Goal: Register for event/course: Register for event/course

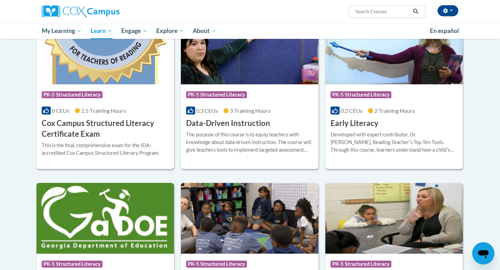
scroll to position [252, 0]
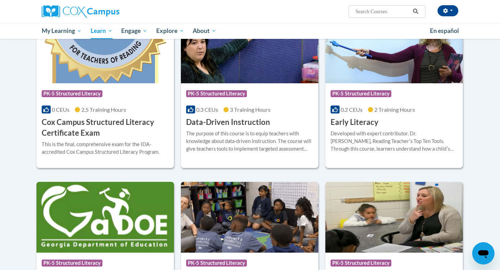
click at [371, 140] on div "Developed with expert contributor, Dr. Deborah Glaser, Reading Teacherʹs Top Te…" at bounding box center [393, 141] width 127 height 23
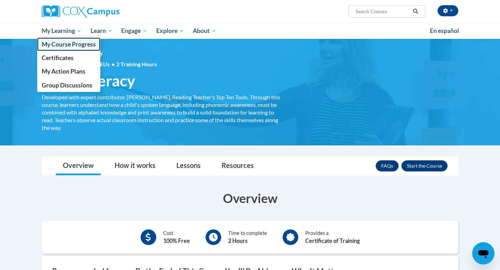
click at [57, 46] on span "My Course Progress" at bounding box center [69, 44] width 54 height 7
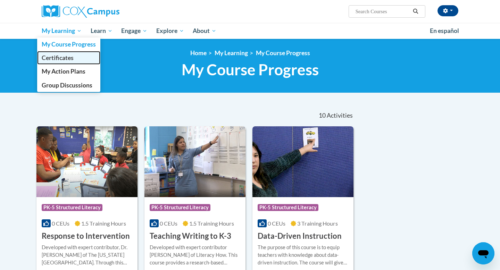
click at [57, 53] on link "Certificates" at bounding box center [68, 58] width 63 height 14
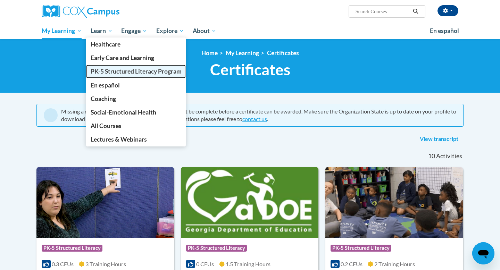
click at [102, 71] on span "PK-5 Structured Literacy Program" at bounding box center [136, 71] width 91 height 7
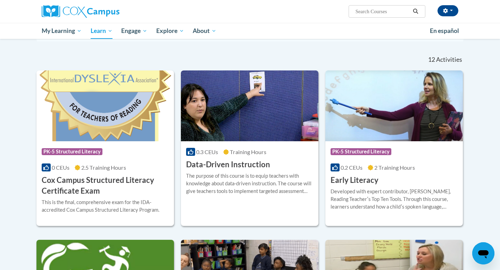
scroll to position [198, 0]
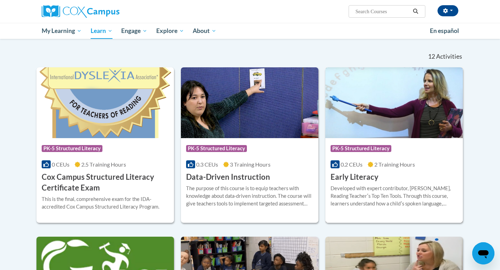
click at [381, 186] on div "Developed with expert contributor, Dr. Deborah Glaser, Reading Teacherʹs Top Te…" at bounding box center [393, 196] width 127 height 23
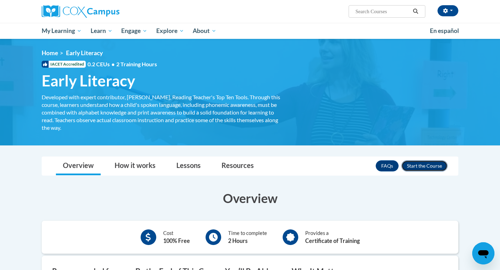
click at [424, 163] on button "Enroll" at bounding box center [424, 165] width 46 height 11
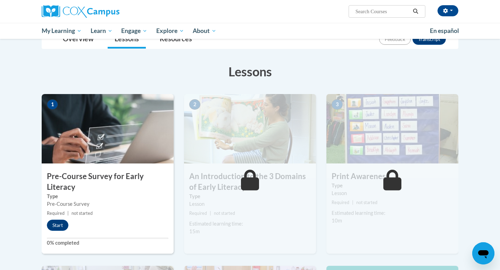
scroll to position [89, 0]
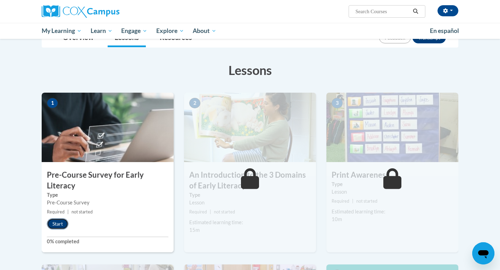
click at [57, 224] on button "Start" at bounding box center [58, 223] width 22 height 11
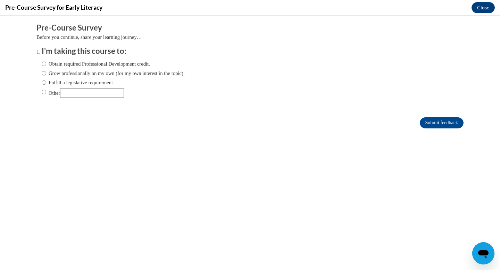
scroll to position [0, 0]
click at [43, 83] on input "Fulfill a legislative requirement." at bounding box center [44, 83] width 5 height 8
radio input "true"
click at [439, 123] on input "Submit feedback" at bounding box center [442, 122] width 44 height 11
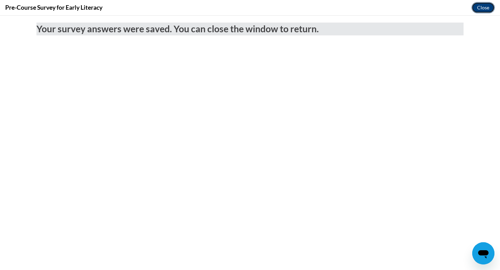
click at [481, 4] on button "Close" at bounding box center [482, 7] width 23 height 11
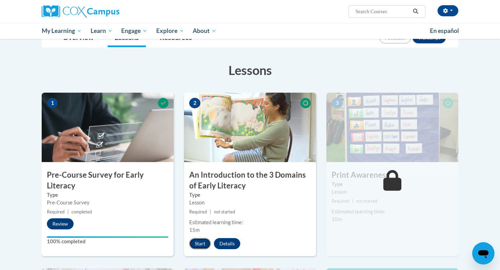
click at [200, 242] on button "Start" at bounding box center [200, 243] width 22 height 11
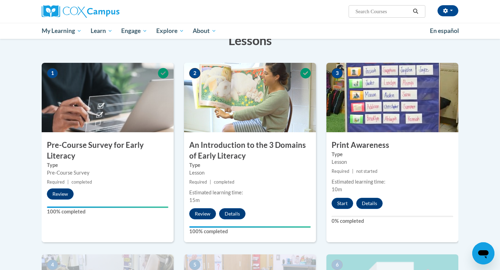
scroll to position [118, 0]
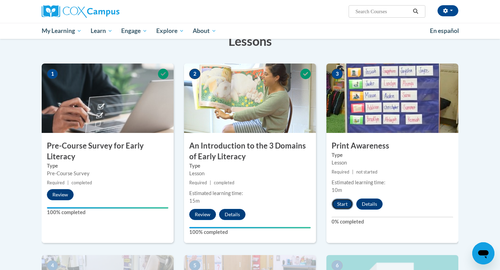
click at [343, 203] on button "Start" at bounding box center [342, 204] width 22 height 11
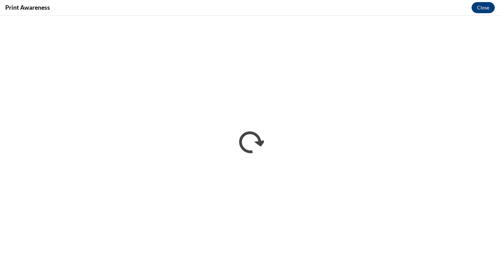
scroll to position [0, 0]
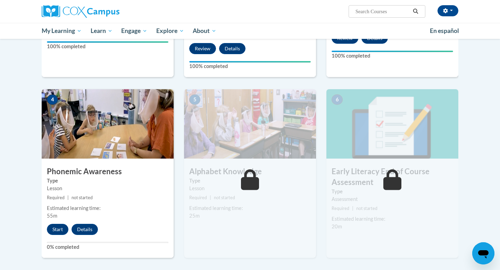
scroll to position [284, 0]
click at [56, 224] on button "Start" at bounding box center [58, 229] width 22 height 11
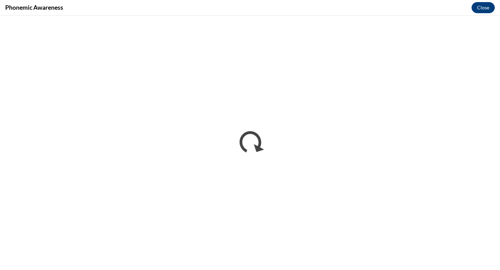
scroll to position [0, 0]
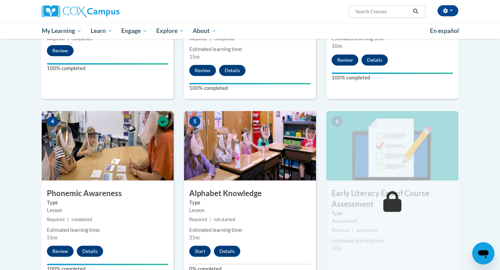
scroll to position [263, 0]
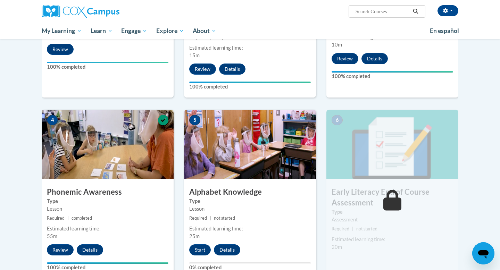
click at [225, 157] on img at bounding box center [250, 144] width 132 height 69
click at [200, 248] on button "Start" at bounding box center [200, 249] width 22 height 11
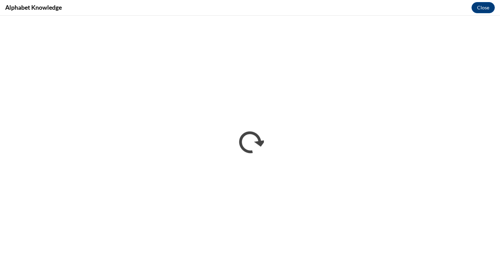
scroll to position [0, 0]
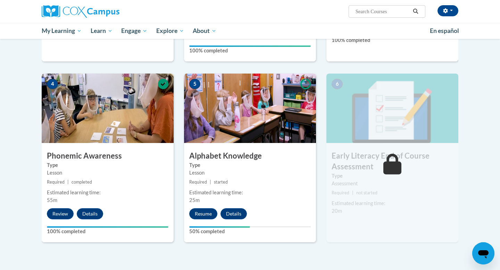
scroll to position [318, 0]
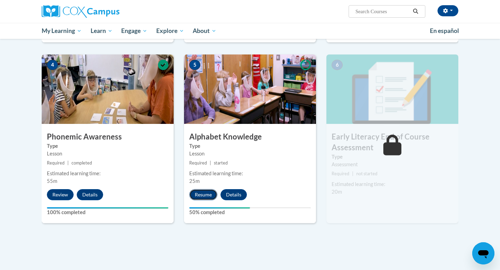
click at [204, 190] on button "Resume" at bounding box center [203, 194] width 28 height 11
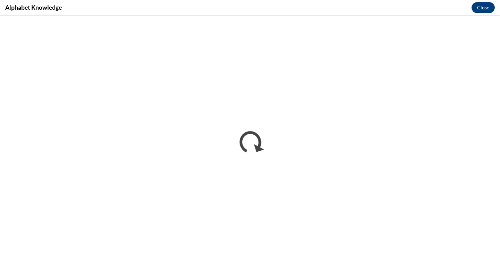
scroll to position [0, 0]
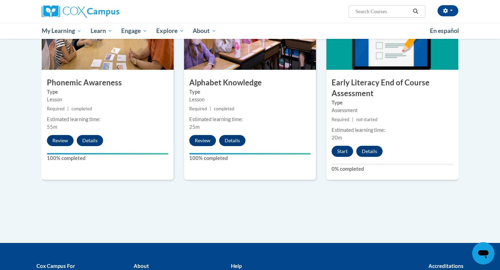
scroll to position [373, 0]
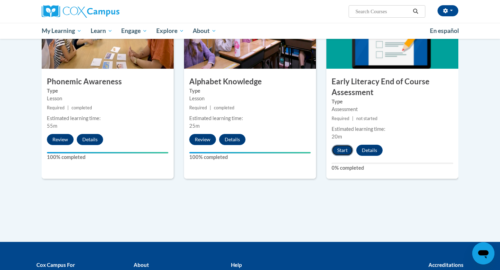
click at [343, 149] on button "Start" at bounding box center [342, 150] width 22 height 11
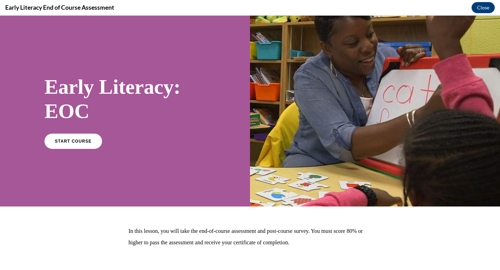
scroll to position [0, 0]
click at [66, 142] on span "START COURSE" at bounding box center [73, 141] width 39 height 5
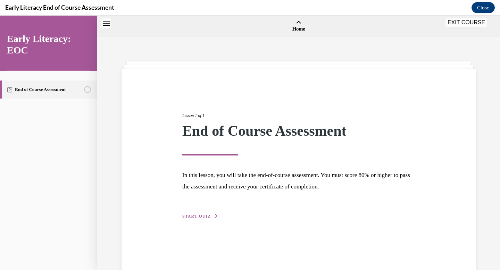
scroll to position [22, 0]
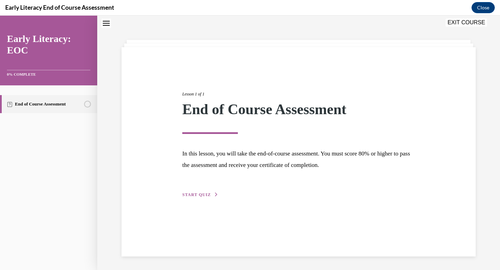
click at [201, 195] on span "START QUIZ" at bounding box center [196, 194] width 28 height 5
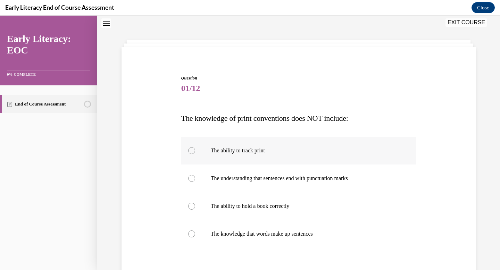
click at [260, 141] on div at bounding box center [298, 151] width 235 height 28
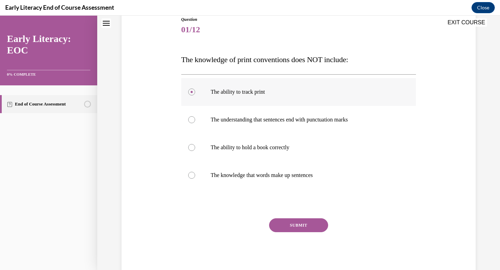
scroll to position [85, 0]
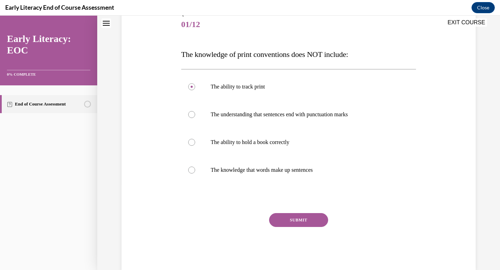
click at [289, 220] on button "SUBMIT" at bounding box center [298, 220] width 59 height 14
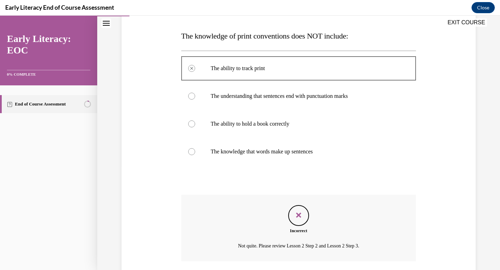
scroll to position [99, 0]
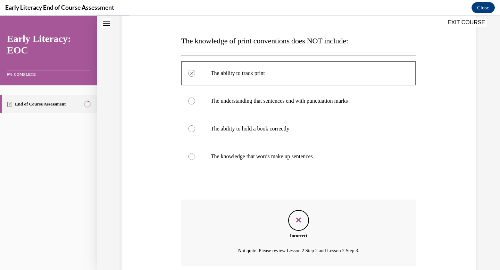
click at [192, 101] on div at bounding box center [191, 101] width 7 height 7
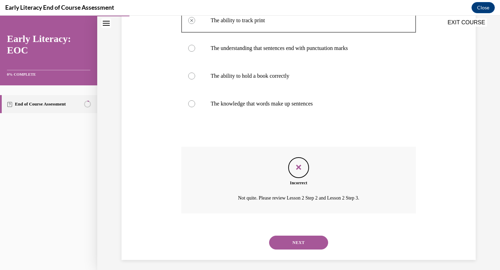
scroll to position [156, 0]
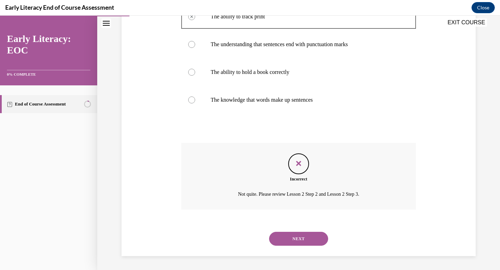
click at [292, 243] on button "NEXT" at bounding box center [298, 239] width 59 height 14
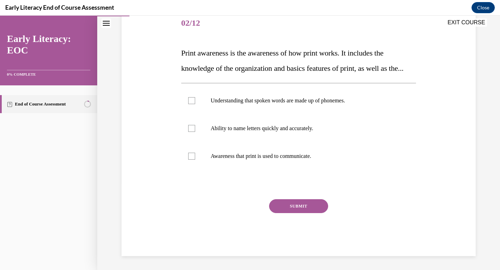
scroll to position [102, 0]
click at [198, 156] on div at bounding box center [298, 156] width 235 height 28
click at [296, 207] on button "SUBMIT" at bounding box center [298, 206] width 59 height 14
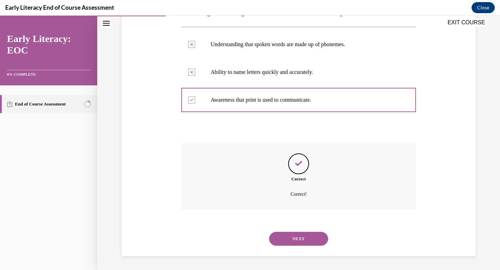
scroll to position [158, 0]
click at [296, 247] on div "NEXT" at bounding box center [298, 239] width 235 height 28
click at [299, 235] on button "NEXT" at bounding box center [298, 239] width 59 height 14
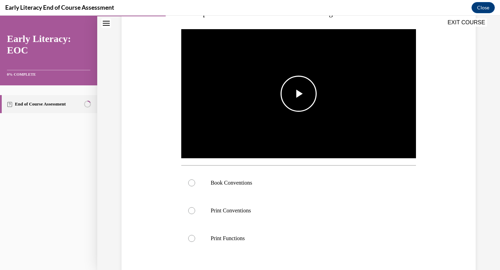
scroll to position [126, 0]
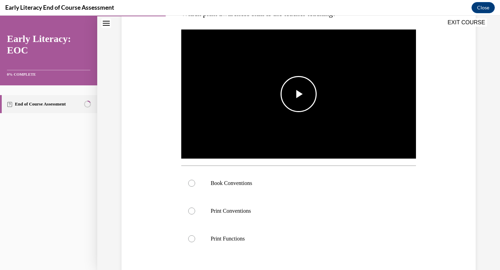
click at [299, 94] on span "Video player" at bounding box center [299, 94] width 0 height 0
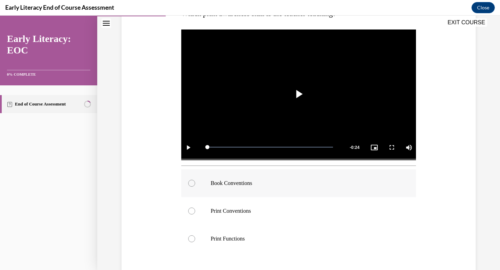
click at [273, 184] on p "Book Conventions" at bounding box center [305, 183] width 188 height 7
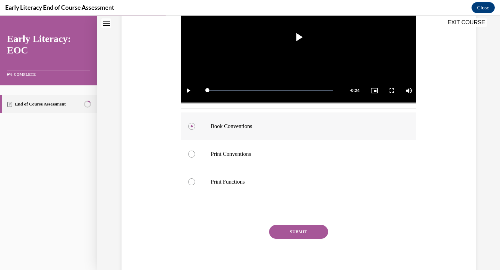
scroll to position [190, 0]
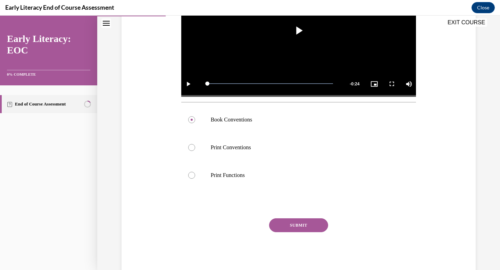
click at [301, 225] on button "SUBMIT" at bounding box center [298, 225] width 59 height 14
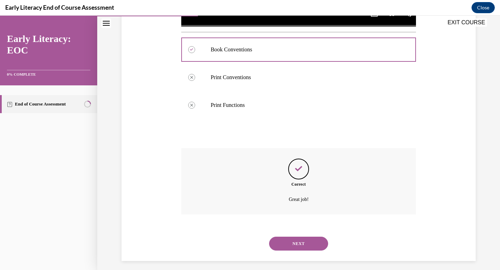
scroll to position [265, 0]
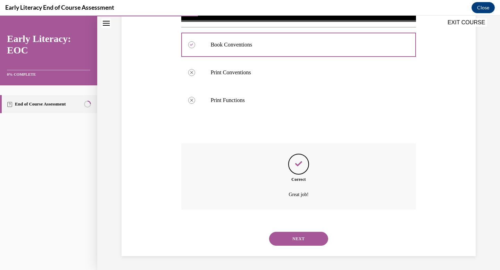
click at [297, 235] on button "NEXT" at bounding box center [298, 239] width 59 height 14
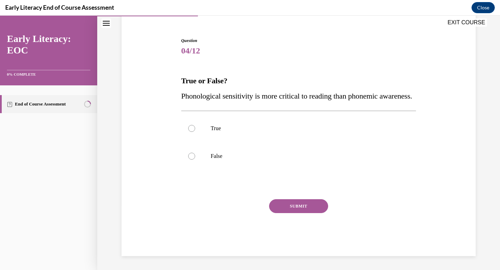
scroll to position [74, 0]
click at [190, 156] on div at bounding box center [191, 156] width 7 height 7
click at [302, 204] on button "SUBMIT" at bounding box center [298, 206] width 59 height 14
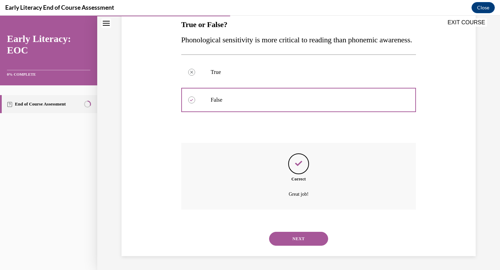
scroll to position [131, 0]
click at [292, 228] on div "NEXT" at bounding box center [298, 239] width 235 height 28
click at [293, 237] on button "NEXT" at bounding box center [298, 239] width 59 height 14
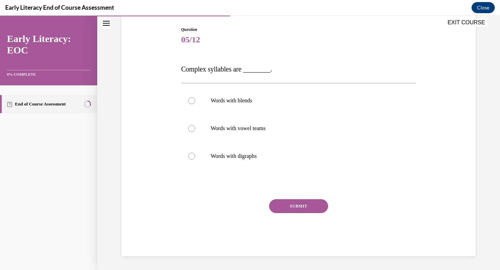
scroll to position [70, 0]
click at [219, 99] on p "Words with blends" at bounding box center [305, 100] width 188 height 7
click at [298, 203] on button "SUBMIT" at bounding box center [298, 206] width 59 height 14
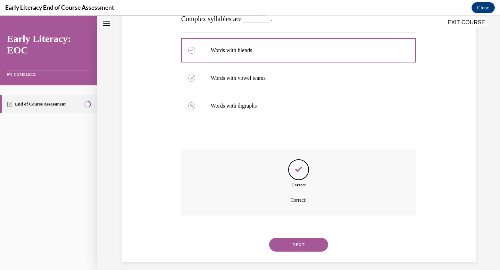
scroll to position [126, 0]
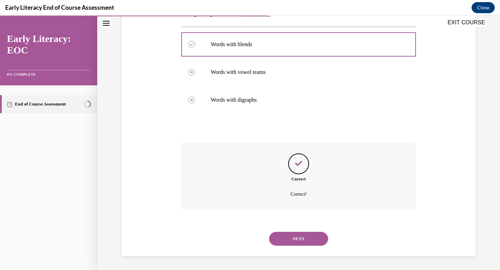
click at [300, 236] on button "NEXT" at bounding box center [298, 239] width 59 height 14
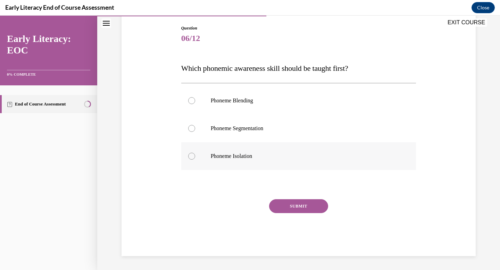
click at [192, 158] on div at bounding box center [191, 156] width 7 height 7
click at [285, 202] on button "SUBMIT" at bounding box center [298, 206] width 59 height 14
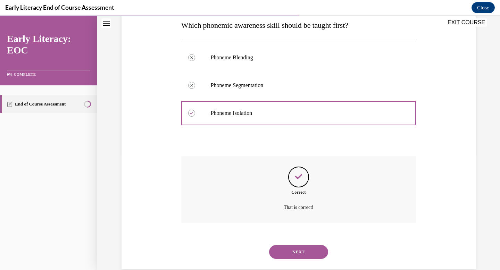
scroll to position [128, 0]
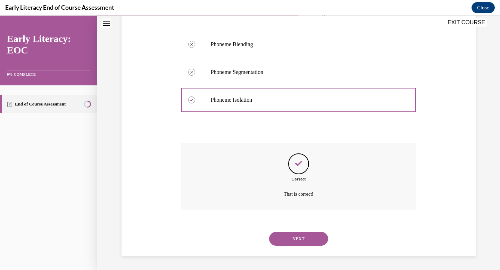
click at [296, 244] on button "NEXT" at bounding box center [298, 239] width 59 height 14
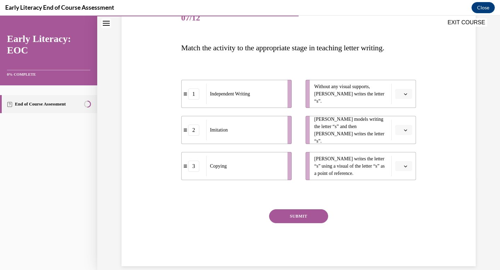
scroll to position [102, 0]
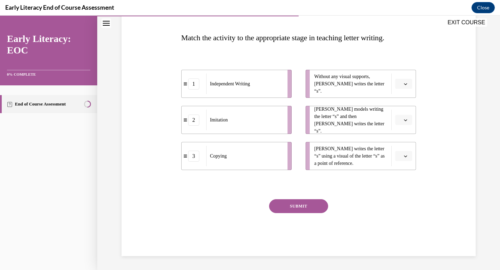
click at [407, 82] on span "button" at bounding box center [405, 84] width 5 height 5
click at [404, 112] on div "1" at bounding box center [402, 113] width 17 height 14
click at [408, 120] on button "button" at bounding box center [403, 120] width 17 height 10
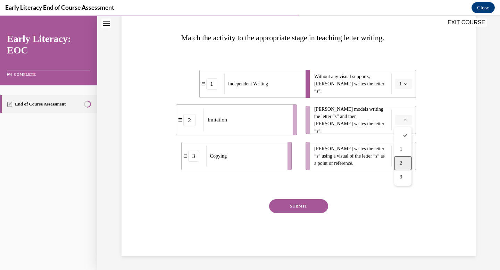
click at [409, 165] on div "2" at bounding box center [402, 163] width 17 height 14
click at [406, 158] on span "button" at bounding box center [405, 156] width 5 height 5
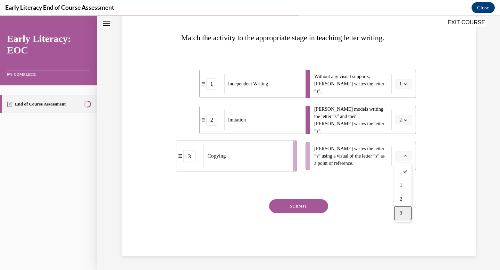
click at [404, 214] on div "3" at bounding box center [402, 213] width 17 height 14
click at [303, 205] on button "SUBMIT" at bounding box center [298, 206] width 59 height 14
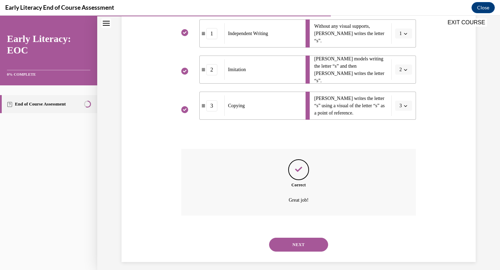
scroll to position [158, 0]
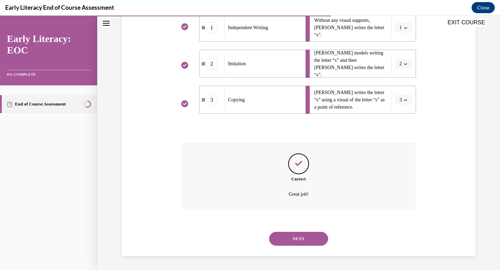
click at [300, 241] on button "NEXT" at bounding box center [298, 239] width 59 height 14
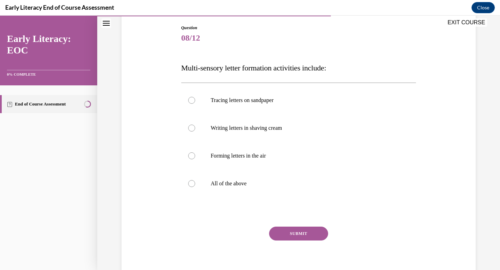
scroll to position [77, 0]
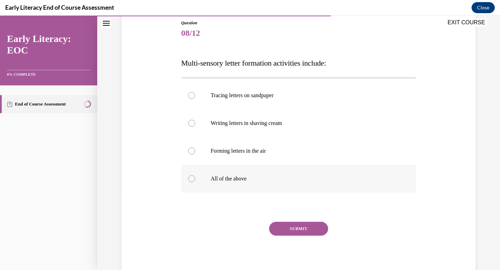
click at [213, 179] on p "All of the above" at bounding box center [305, 178] width 188 height 7
click at [303, 226] on button "SUBMIT" at bounding box center [298, 229] width 59 height 14
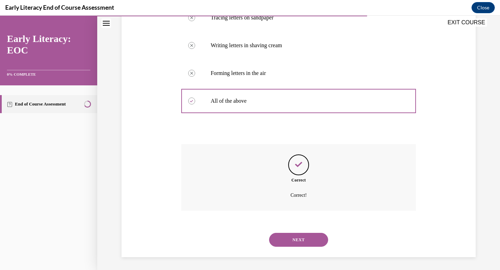
scroll to position [156, 0]
click at [304, 239] on button "NEXT" at bounding box center [298, 239] width 59 height 14
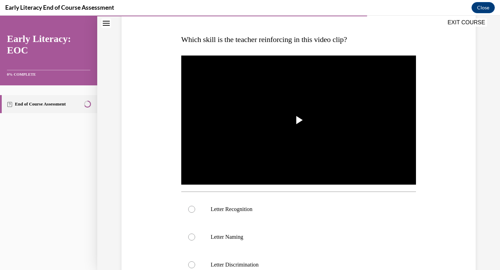
scroll to position [103, 0]
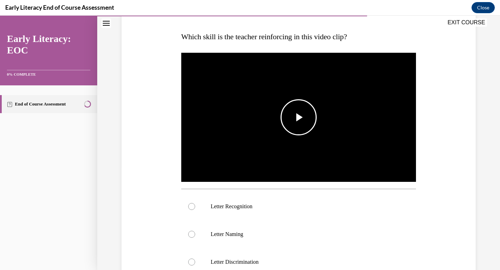
click at [299, 117] on span "Video player" at bounding box center [299, 117] width 0 height 0
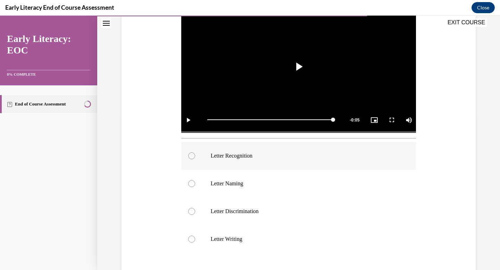
scroll to position [158, 0]
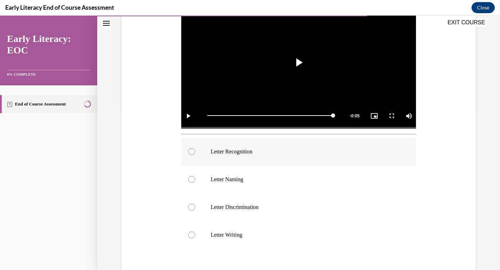
click at [233, 150] on p "Letter Recognition" at bounding box center [305, 151] width 188 height 7
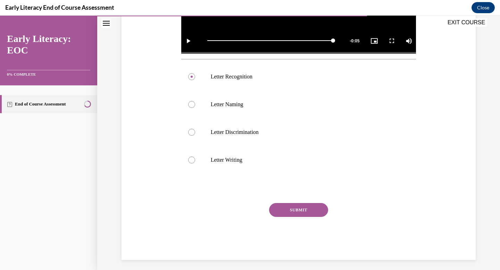
click at [311, 207] on button "SUBMIT" at bounding box center [298, 210] width 59 height 14
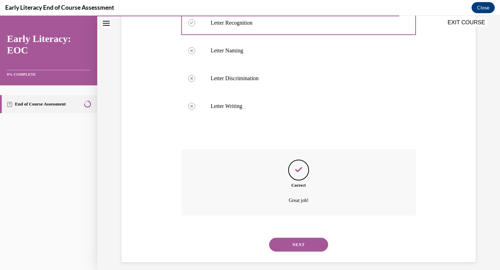
scroll to position [293, 0]
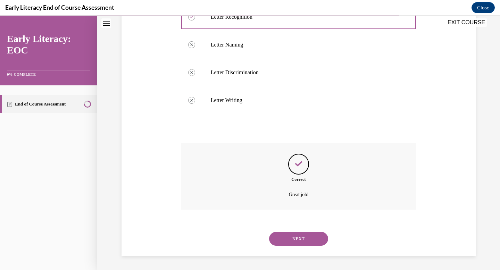
click at [301, 240] on button "NEXT" at bounding box center [298, 239] width 59 height 14
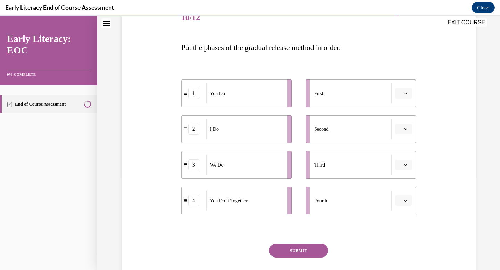
scroll to position [104, 0]
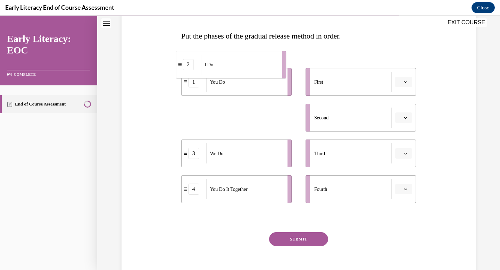
drag, startPoint x: 235, startPoint y: 126, endPoint x: 229, endPoint y: 72, distance: 54.8
click at [229, 72] on div "I Do" at bounding box center [239, 64] width 77 height 20
click at [199, 122] on div "2" at bounding box center [193, 117] width 11 height 11
drag, startPoint x: 353, startPoint y: 74, endPoint x: 352, endPoint y: 128, distance: 54.2
click at [352, 128] on ul "First Second Third Fourth" at bounding box center [357, 135] width 117 height 135
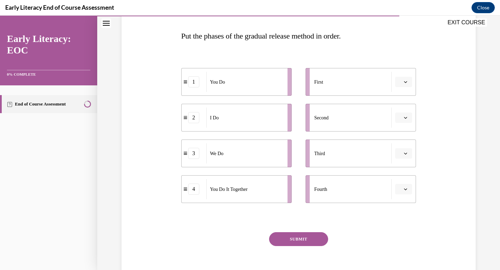
click at [369, 83] on div "First" at bounding box center [352, 82] width 77 height 20
click at [408, 83] on button "button" at bounding box center [403, 82] width 17 height 10
click at [405, 122] on div "2" at bounding box center [402, 125] width 17 height 14
click at [401, 119] on span "Please select an option" at bounding box center [400, 117] width 2 height 7
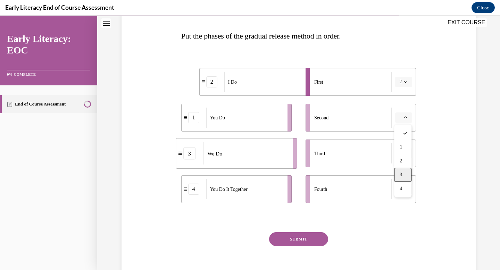
click at [405, 174] on div "3" at bounding box center [402, 175] width 17 height 14
click at [408, 148] on button "button" at bounding box center [403, 153] width 17 height 10
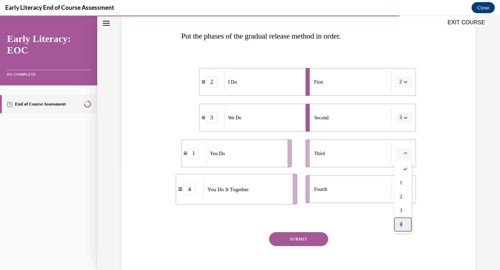
drag, startPoint x: 403, startPoint y: 210, endPoint x: 404, endPoint y: 228, distance: 18.1
click at [404, 228] on div "1 2 3 4" at bounding box center [402, 196] width 17 height 73
click at [404, 226] on div "4" at bounding box center [402, 225] width 17 height 14
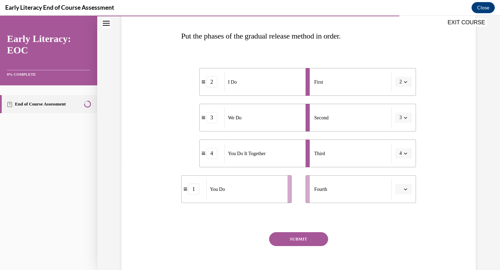
click at [404, 187] on icon "button" at bounding box center [405, 188] width 3 height 3
click at [406, 217] on div "1" at bounding box center [402, 219] width 17 height 14
click at [303, 238] on button "SUBMIT" at bounding box center [298, 239] width 59 height 14
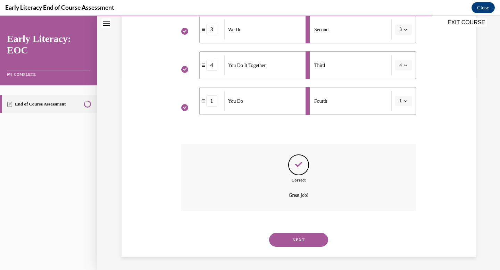
scroll to position [193, 0]
click at [303, 238] on button "NEXT" at bounding box center [298, 239] width 59 height 14
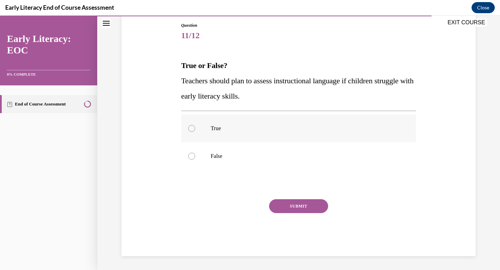
click at [193, 125] on div at bounding box center [298, 129] width 235 height 28
click at [310, 203] on button "SUBMIT" at bounding box center [298, 206] width 59 height 14
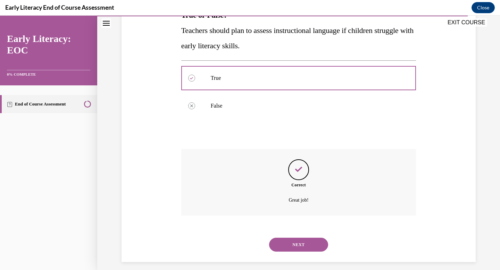
scroll to position [131, 0]
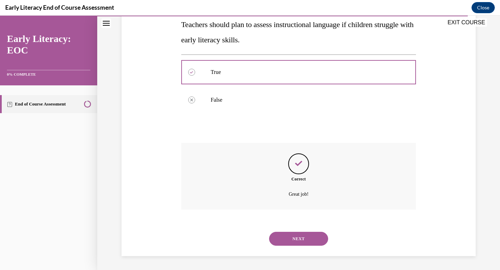
click at [303, 240] on button "NEXT" at bounding box center [298, 239] width 59 height 14
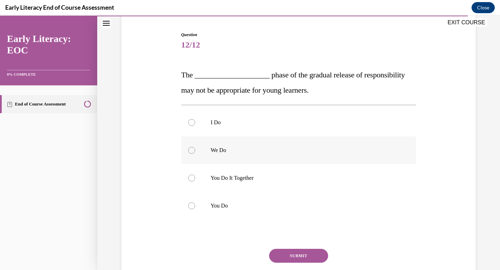
scroll to position [69, 0]
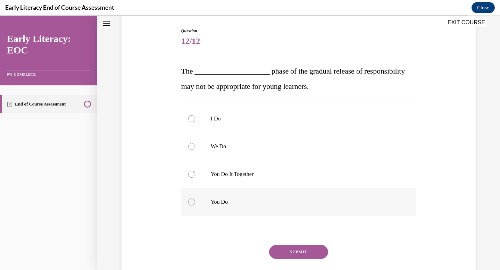
click at [212, 201] on p "You Do" at bounding box center [305, 202] width 188 height 7
click at [298, 253] on button "SUBMIT" at bounding box center [298, 252] width 59 height 14
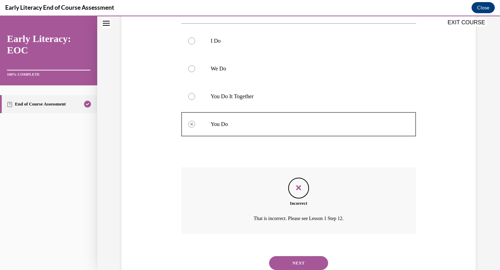
scroll to position [171, 0]
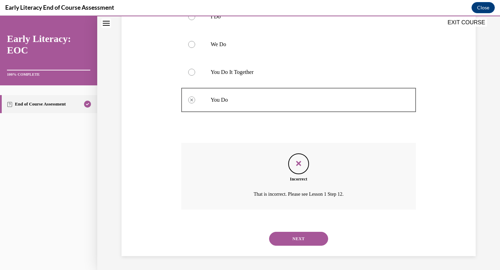
click at [303, 236] on button "NEXT" at bounding box center [298, 239] width 59 height 14
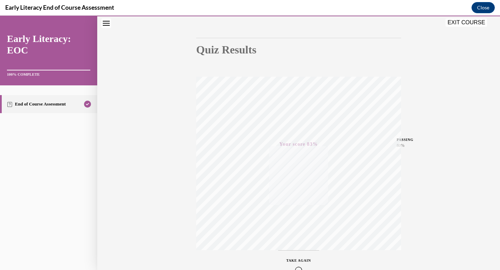
scroll to position [101, 0]
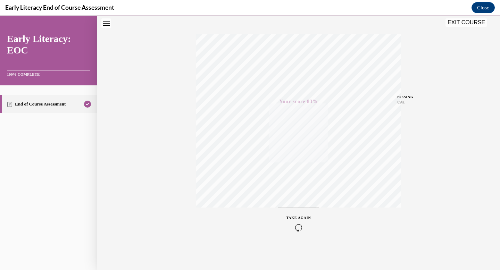
click at [464, 20] on button "EXIT COURSE" at bounding box center [466, 22] width 42 height 8
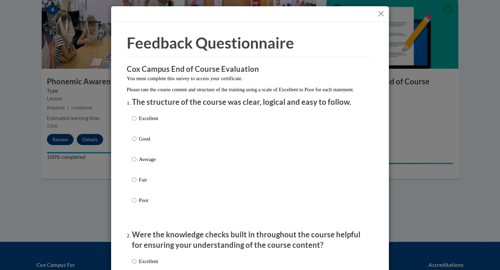
click at [138, 143] on label "Good" at bounding box center [145, 144] width 26 height 19
click at [136, 143] on input "Good" at bounding box center [134, 139] width 5 height 8
radio input "true"
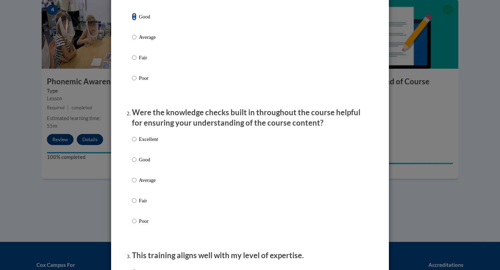
scroll to position [126, 0]
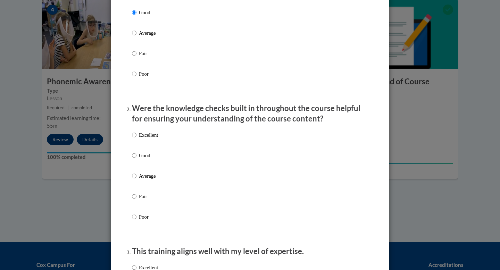
click at [139, 180] on p "Average" at bounding box center [148, 176] width 19 height 8
click at [136, 180] on input "Average" at bounding box center [134, 176] width 5 height 8
radio input "true"
click at [139, 159] on p "Good" at bounding box center [148, 156] width 19 height 8
click at [136, 159] on input "Good" at bounding box center [134, 156] width 5 height 8
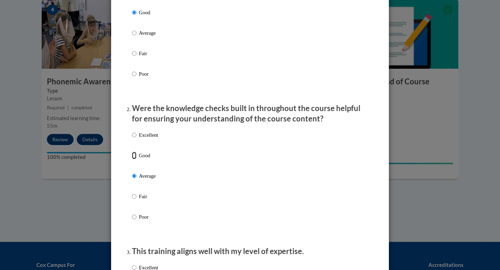
radio input "true"
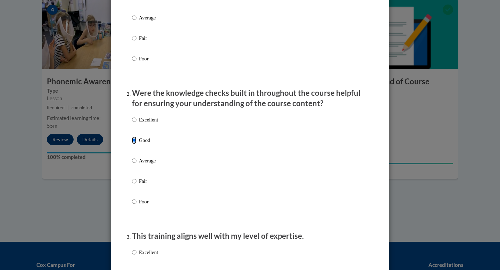
scroll to position [142, 0]
click at [135, 185] on input "Fair" at bounding box center [134, 181] width 5 height 8
radio input "true"
click at [138, 143] on div "Excellent Good Average Fair Poor" at bounding box center [145, 166] width 26 height 108
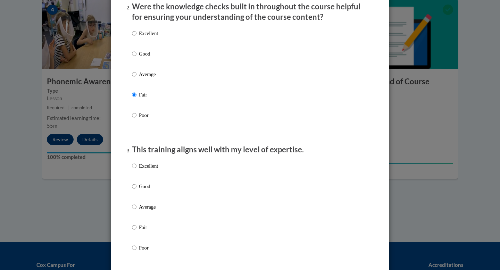
scroll to position [228, 0]
click at [138, 192] on label "Good" at bounding box center [145, 191] width 26 height 19
click at [136, 190] on input "Good" at bounding box center [134, 186] width 5 height 8
radio input "true"
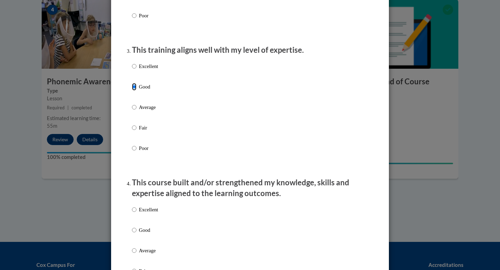
scroll to position [334, 0]
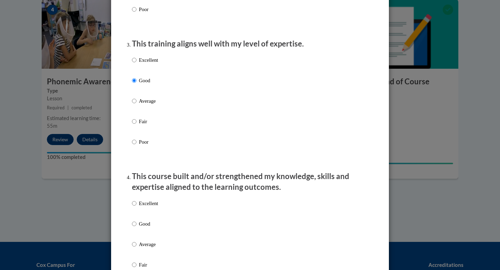
click at [134, 248] on input "Average" at bounding box center [134, 245] width 5 height 8
radio input "true"
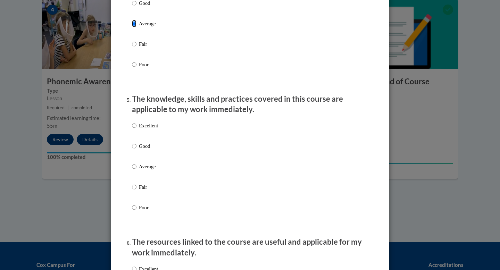
scroll to position [559, 0]
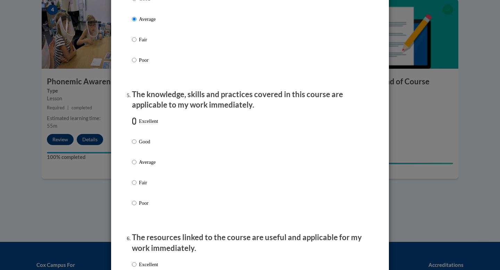
click at [134, 124] on input "Excellent" at bounding box center [134, 121] width 5 height 8
radio input "true"
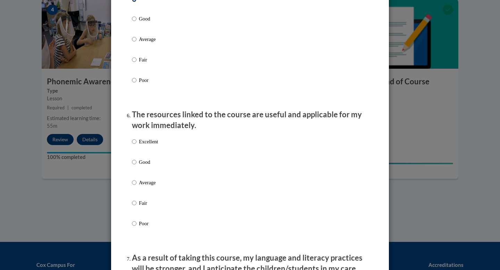
scroll to position [683, 0]
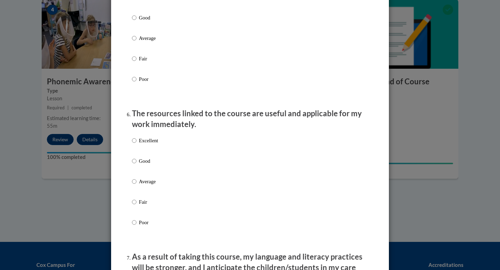
click at [136, 168] on label "Good" at bounding box center [145, 166] width 26 height 19
click at [136, 165] on input "Good" at bounding box center [134, 161] width 5 height 8
radio input "true"
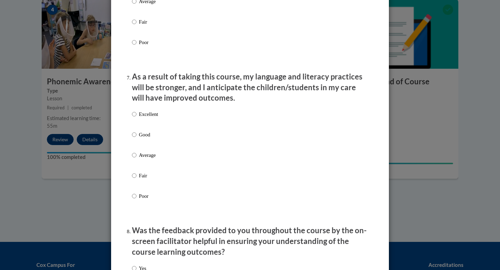
scroll to position [864, 0]
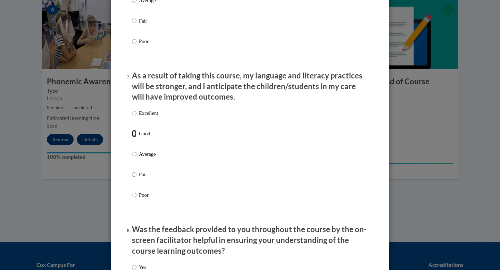
click at [136, 137] on input "Good" at bounding box center [134, 134] width 5 height 8
radio input "true"
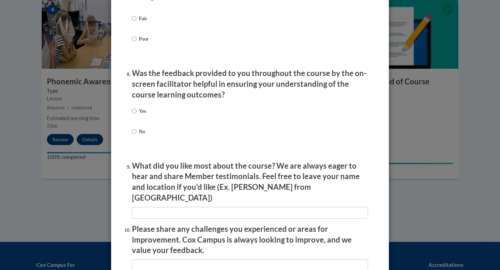
scroll to position [1021, 0]
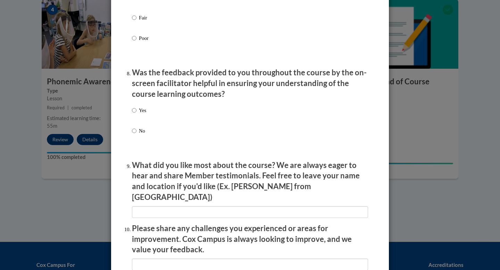
click at [138, 141] on label "No" at bounding box center [139, 136] width 14 height 19
click at [136, 135] on input "No" at bounding box center [134, 131] width 5 height 8
radio input "true"
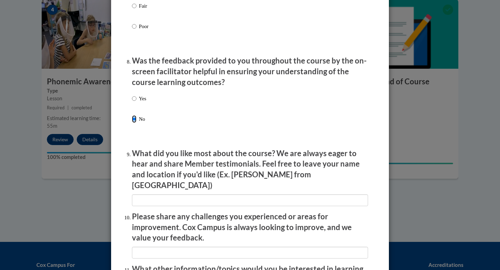
scroll to position [1034, 0]
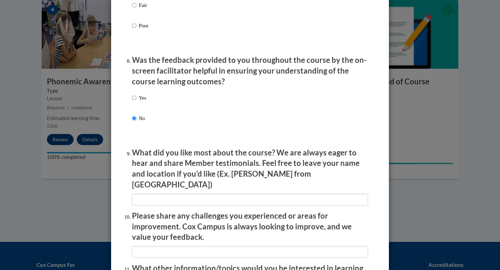
click at [144, 102] on p "Yes" at bounding box center [142, 98] width 7 height 8
click at [136, 102] on input "Yes" at bounding box center [134, 98] width 5 height 8
radio input "true"
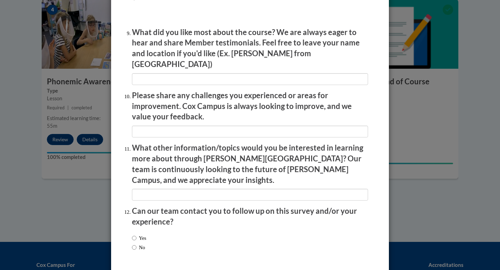
scroll to position [1174, 0]
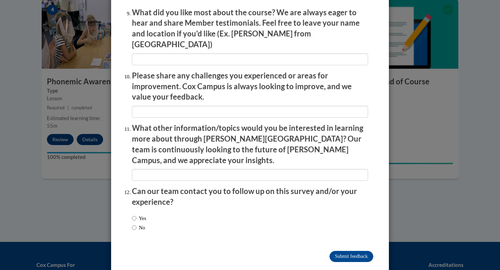
click at [140, 224] on label "No" at bounding box center [138, 228] width 13 height 8
click at [136, 224] on input "No" at bounding box center [134, 228] width 5 height 8
radio input "true"
click at [352, 251] on input "Submit feedback" at bounding box center [351, 256] width 44 height 11
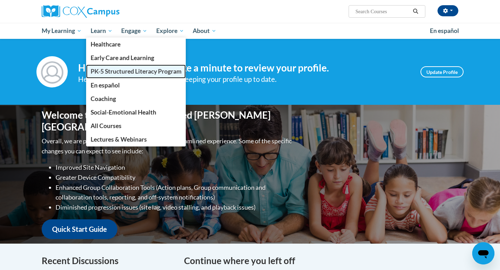
click at [101, 72] on span "PK-5 Structured Literacy Program" at bounding box center [136, 71] width 91 height 7
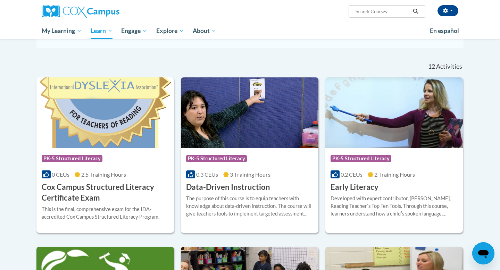
scroll to position [187, 0]
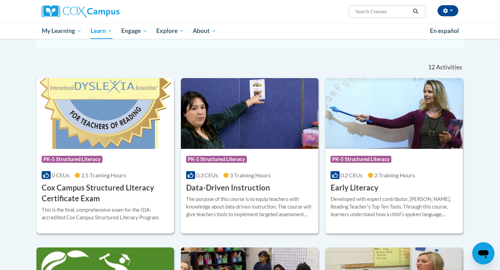
click at [91, 202] on h3 "Cox Campus Structured Literacy Certificate Exam" at bounding box center [105, 194] width 127 height 22
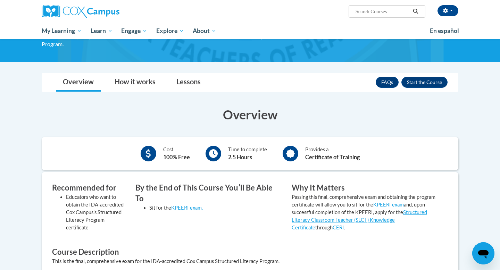
scroll to position [71, 0]
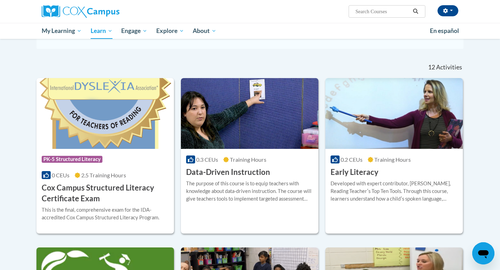
scroll to position [181, 0]
